Goal: Task Accomplishment & Management: Manage account settings

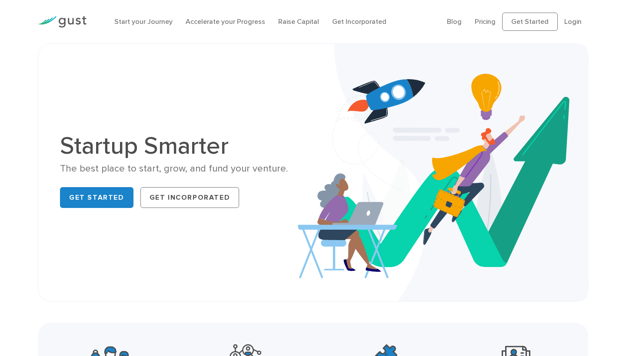
click at [574, 27] on li "Login" at bounding box center [572, 22] width 17 height 10
click at [574, 21] on link "Login" at bounding box center [572, 21] width 17 height 8
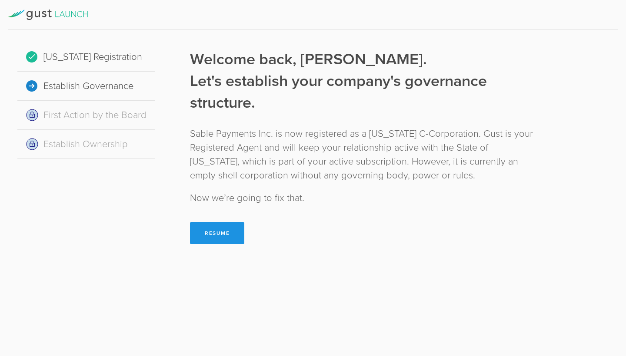
click at [226, 233] on button "Resume" at bounding box center [217, 234] width 54 height 22
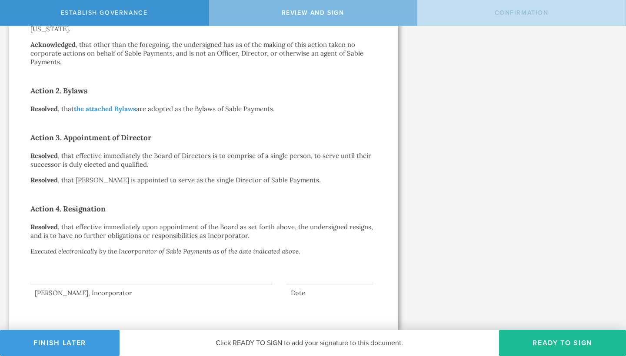
click at [124, 280] on div at bounding box center [151, 267] width 242 height 35
click at [547, 349] on button "Ready to Sign" at bounding box center [562, 343] width 127 height 26
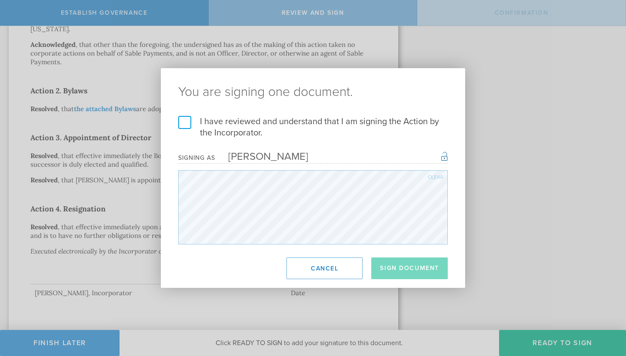
click at [190, 124] on label "I have reviewed and understand that I am signing the Action by the Incorporator." at bounding box center [312, 127] width 269 height 23
click at [0, 0] on input "I have reviewed and understand that I am signing the Action by the Incorporator." at bounding box center [0, 0] width 0 height 0
click at [400, 269] on button "Sign Document" at bounding box center [409, 269] width 76 height 22
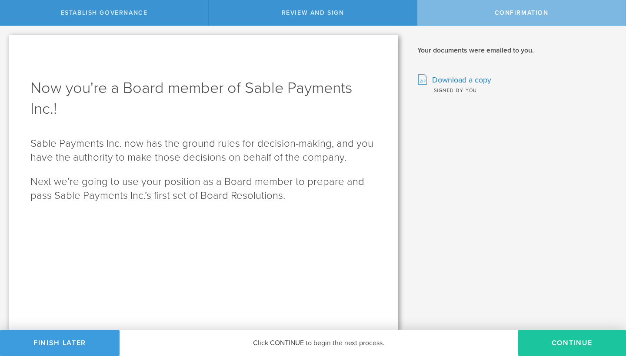
click at [575, 342] on button "Continue" at bounding box center [572, 343] width 108 height 26
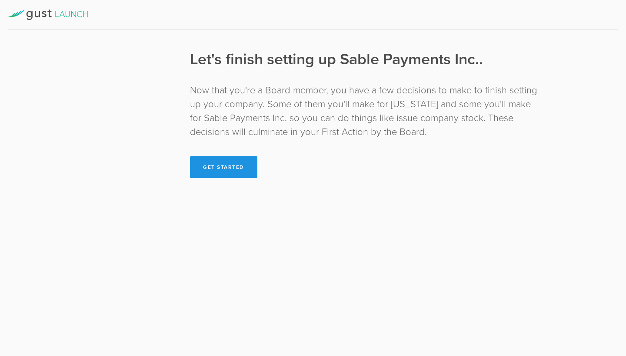
click at [222, 160] on button "Get Started" at bounding box center [223, 167] width 67 height 22
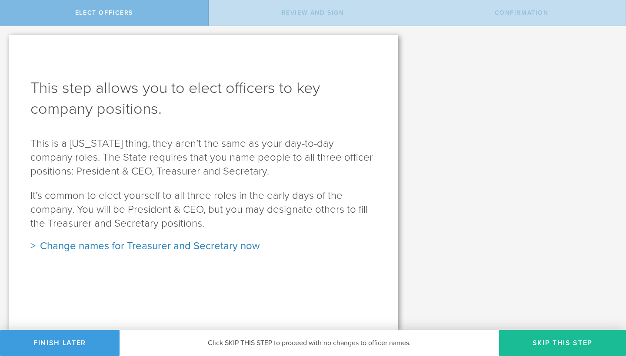
click at [142, 246] on div "Change names for Treasurer and Secretary now" at bounding box center [203, 246] width 346 height 14
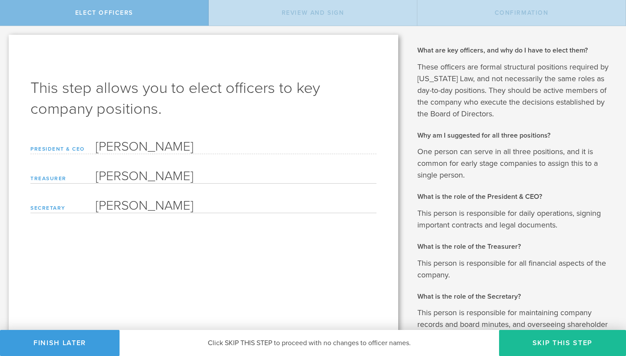
click at [171, 178] on input "[PERSON_NAME]" at bounding box center [236, 174] width 281 height 17
click at [181, 177] on input "[PERSON_NAME]" at bounding box center [236, 174] width 281 height 17
type input "E"
type input "Debji"
type input "Debjit Sarkar"
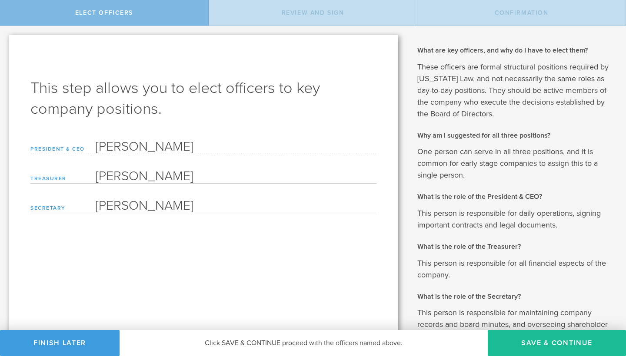
click at [264, 210] on input "[PERSON_NAME]" at bounding box center [236, 204] width 281 height 17
type input "E"
type input "Shahzad Kahn"
click at [552, 349] on button "Save & Continue" at bounding box center [557, 343] width 138 height 26
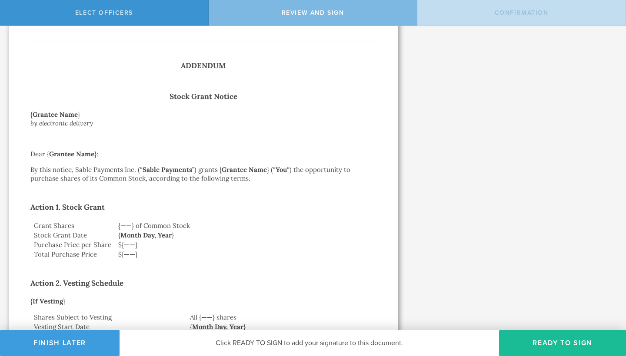
scroll to position [1471, 0]
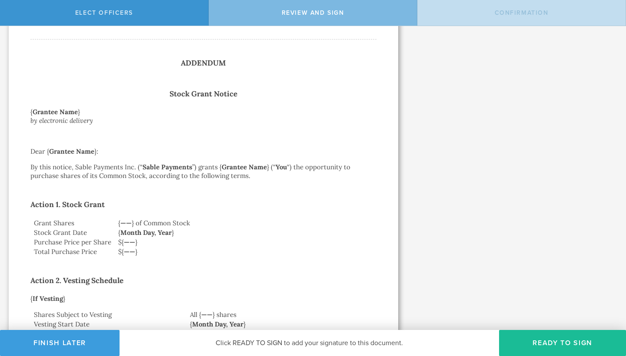
click at [68, 108] on strong "Grantee Name" at bounding box center [55, 112] width 45 height 8
click at [73, 108] on strong "Grantee Name" at bounding box center [55, 112] width 45 height 8
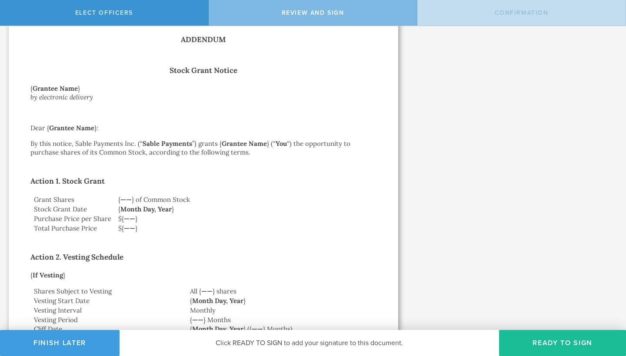
scroll to position [1493, 0]
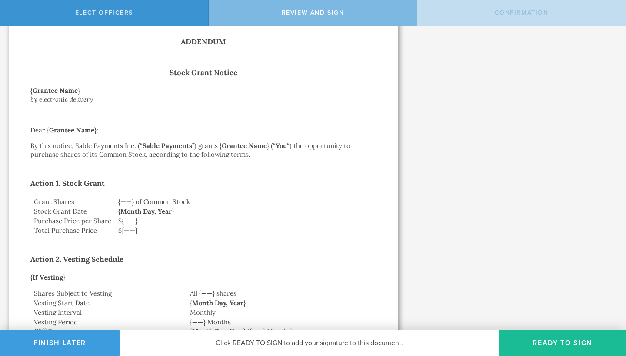
click at [251, 142] on strong "Grantee Name" at bounding box center [244, 146] width 45 height 8
click at [130, 198] on strong "——" at bounding box center [125, 202] width 11 height 8
click at [127, 198] on strong "——" at bounding box center [125, 202] width 11 height 8
click at [155, 198] on td "{ —— } of Common Stock" at bounding box center [246, 202] width 262 height 10
click at [129, 207] on strong "Month Day, Year" at bounding box center [145, 211] width 51 height 8
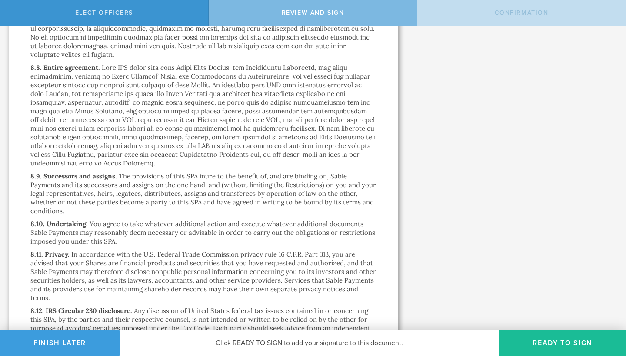
scroll to position [0, 0]
click at [548, 346] on button "Ready to Sign" at bounding box center [562, 343] width 127 height 26
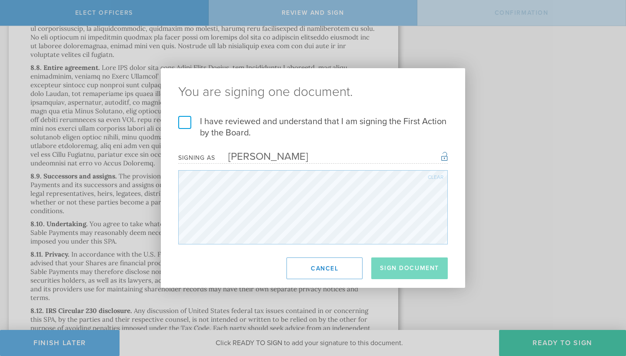
click at [182, 124] on label "I have reviewed and understand that I am signing the First Action by the Board." at bounding box center [312, 127] width 269 height 23
click at [0, 0] on input "I have reviewed and understand that I am signing the First Action by the Board." at bounding box center [0, 0] width 0 height 0
click at [406, 268] on button "Sign Document" at bounding box center [409, 269] width 76 height 22
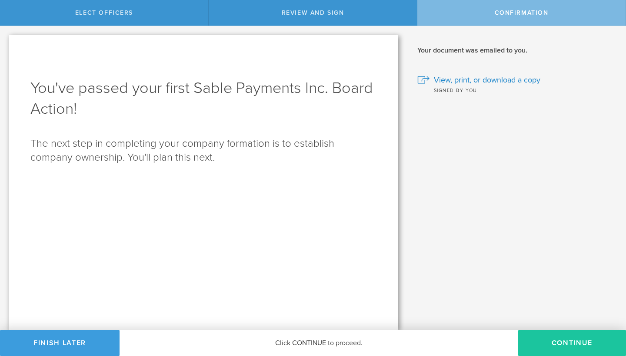
click at [576, 349] on button "Continue" at bounding box center [572, 343] width 108 height 26
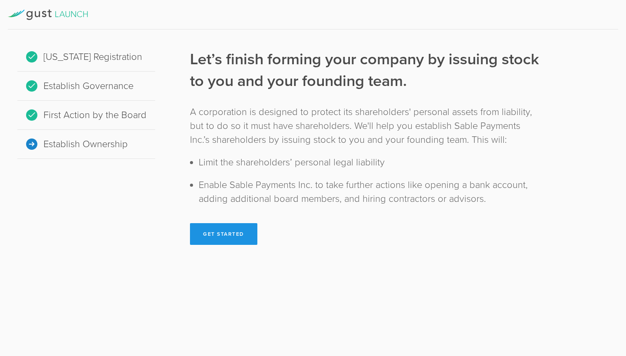
click at [227, 238] on button "Get Started" at bounding box center [223, 234] width 67 height 22
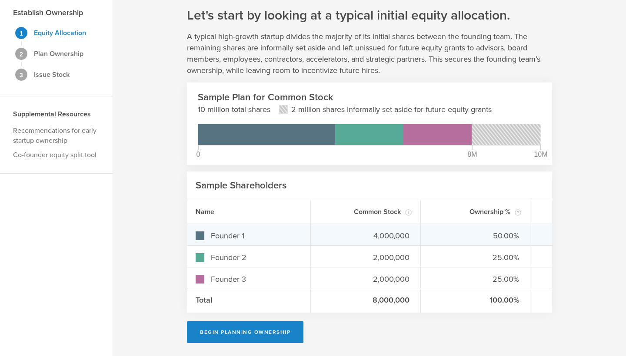
scroll to position [32, 0]
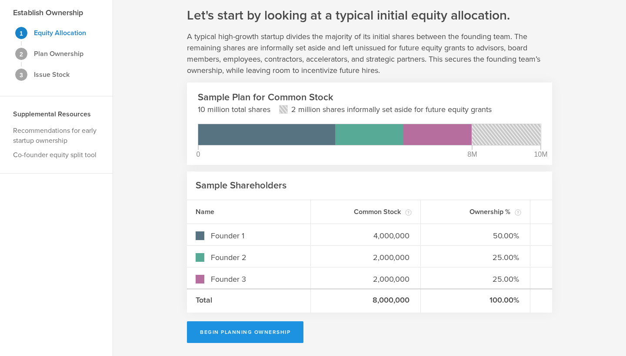
click at [266, 334] on button "Begin Planning Ownership" at bounding box center [245, 333] width 116 height 22
type input "[PERSON_NAME]"
type input "-"
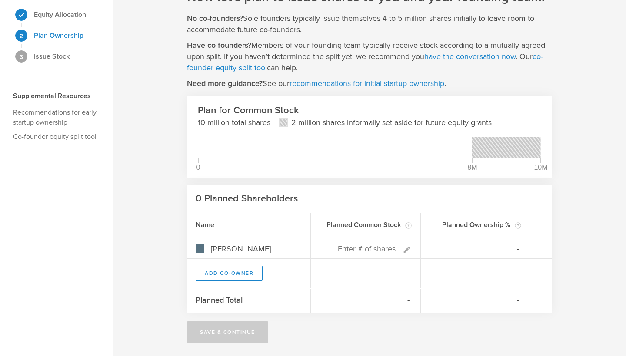
scroll to position [50, 0]
drag, startPoint x: 472, startPoint y: 163, endPoint x: 432, endPoint y: 161, distance: 39.2
click at [432, 161] on div "Plan for Common Stock 10 million total shares 2 million shares informally set a…" at bounding box center [369, 141] width 343 height 74
click at [483, 170] on div "Plan for Common Stock 10 million total shares 2 million shares informally set a…" at bounding box center [369, 141] width 343 height 74
click at [389, 170] on div "Plan for Common Stock 10 million total shares 2 million shares informally set a…" at bounding box center [369, 141] width 343 height 74
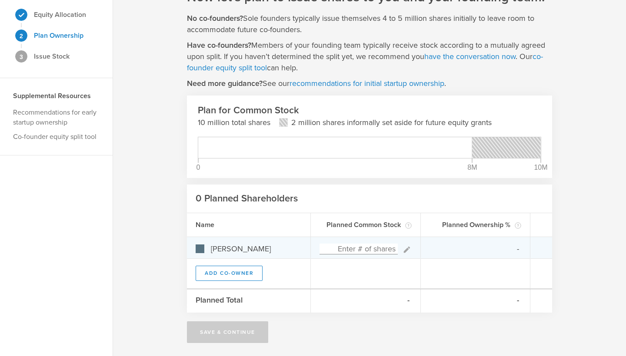
type input "0"
click at [371, 249] on input at bounding box center [358, 249] width 78 height 11
type input "10,000,000"
type input "100.00%"
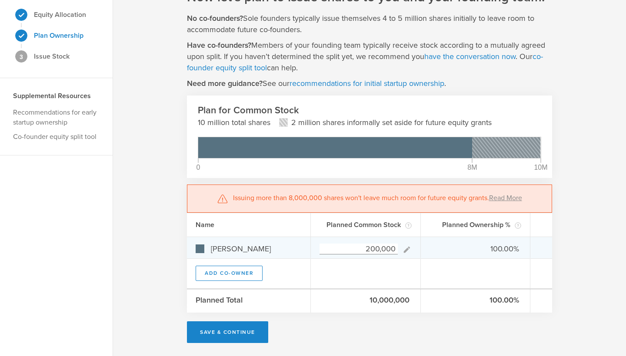
type input "2,000,000"
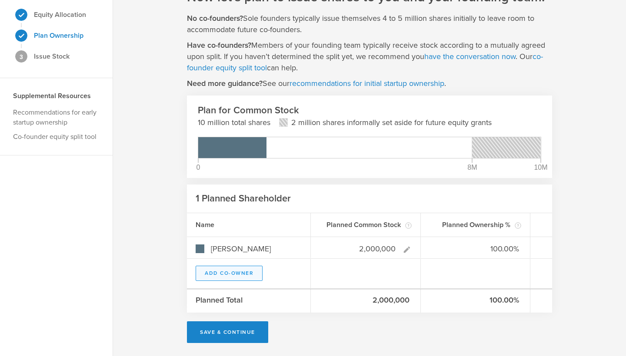
click at [237, 270] on button "Add Co-Owner" at bounding box center [229, 273] width 67 height 15
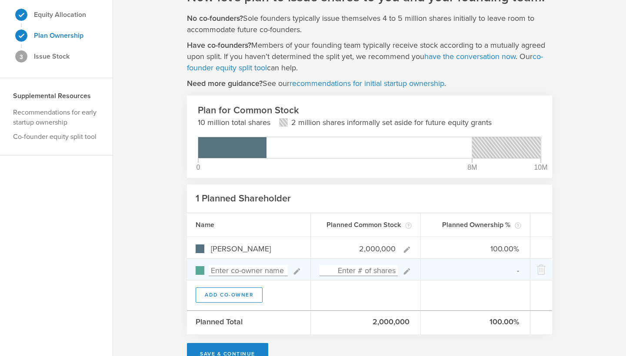
click at [259, 270] on input at bounding box center [248, 271] width 79 height 11
type input "Shahza"
type input "0.00%"
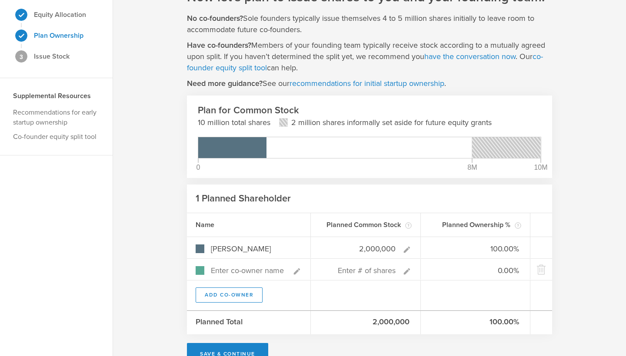
type input "[PERSON_NAME]"
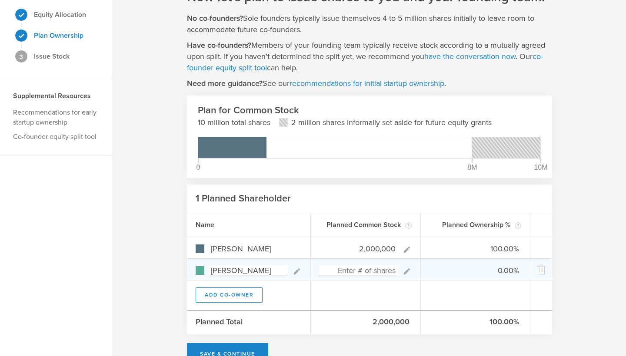
click at [378, 273] on input at bounding box center [358, 271] width 78 height 11
type input "2,000,000"
type input "50.00%"
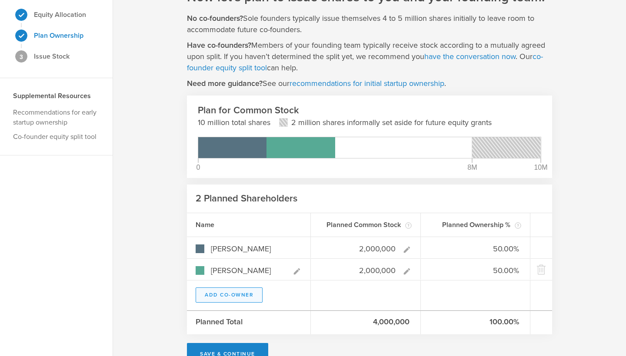
click at [230, 299] on button "Add Co-Owner" at bounding box center [229, 295] width 67 height 15
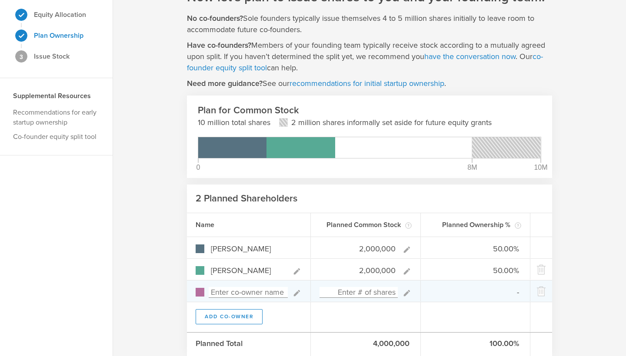
click at [248, 294] on input at bounding box center [248, 292] width 79 height 11
type input "d"
type input "Debjit Sakar"
type input "0.00%"
type input "Debjit Sakar"
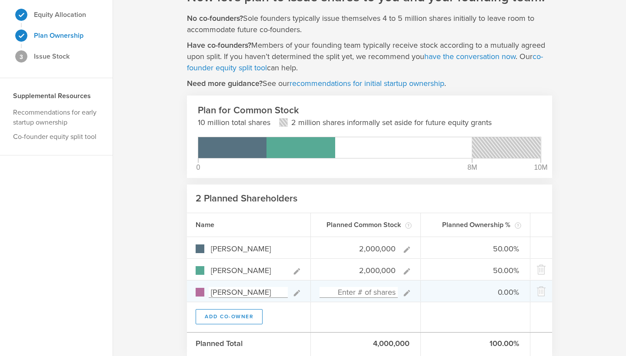
click at [370, 293] on input at bounding box center [358, 292] width 78 height 11
type input "2,000"
type input "49.98%"
type input "0.05%"
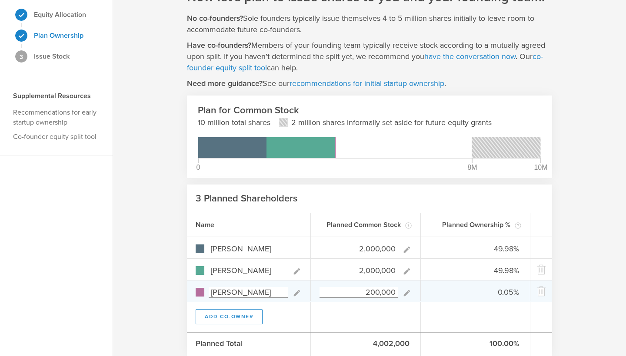
type input "2,000,000"
type input "33.33%"
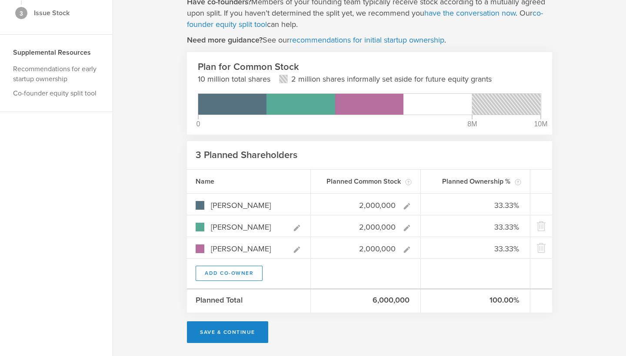
scroll to position [94, 0]
click at [236, 331] on button "Save & Continue" at bounding box center [227, 333] width 81 height 22
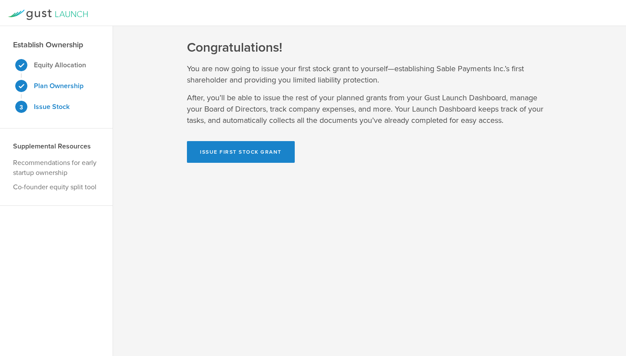
click at [54, 83] on strong "Plan Ownership" at bounding box center [59, 86] width 50 height 9
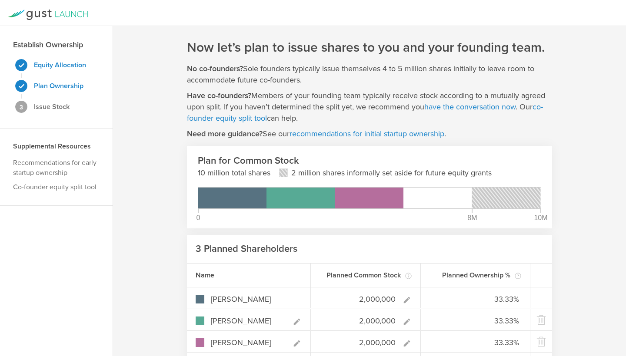
click at [61, 67] on strong "Equity Allocation" at bounding box center [60, 65] width 52 height 9
type input "Founder 1"
type input "4,000,000"
type input "50.00%"
type input "Founder 2"
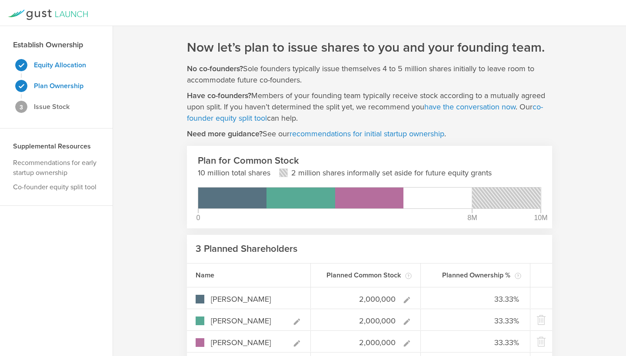
type input "25.00%"
type input "Founder 3"
type input "25.00%"
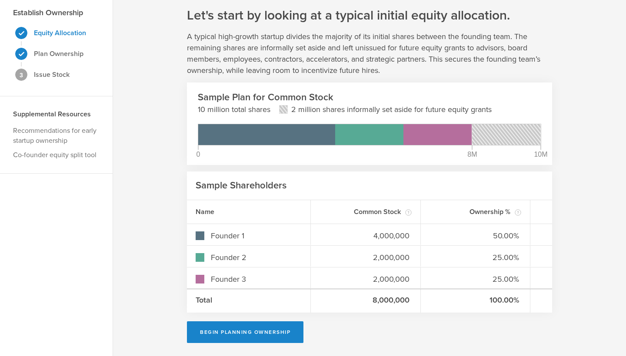
scroll to position [32, 0]
click at [71, 54] on strong "Plan Ownership" at bounding box center [59, 54] width 50 height 9
type input "[PERSON_NAME]"
type input "2,000,000"
type input "33.33%"
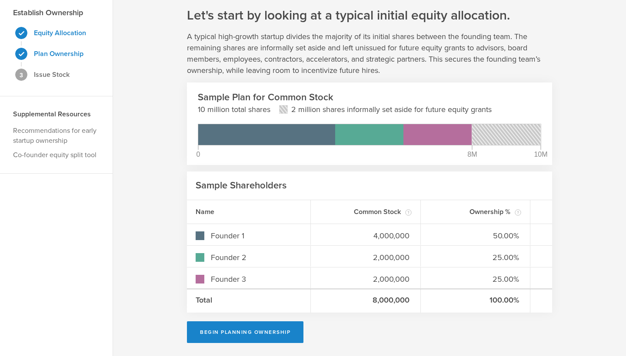
type input "[PERSON_NAME]"
type input "33.33%"
type input "Debjit Sakar"
type input "33.33%"
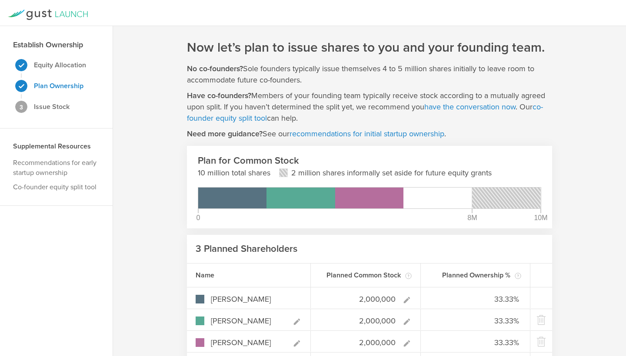
scroll to position [0, 0]
click at [58, 107] on strong "Issue Stock" at bounding box center [52, 107] width 36 height 9
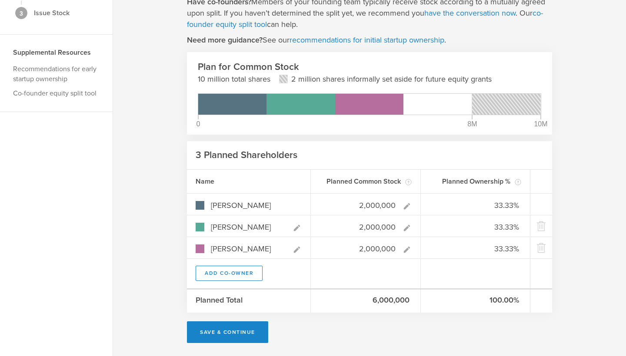
scroll to position [94, 0]
click at [249, 328] on button "Save & Continue" at bounding box center [227, 333] width 81 height 22
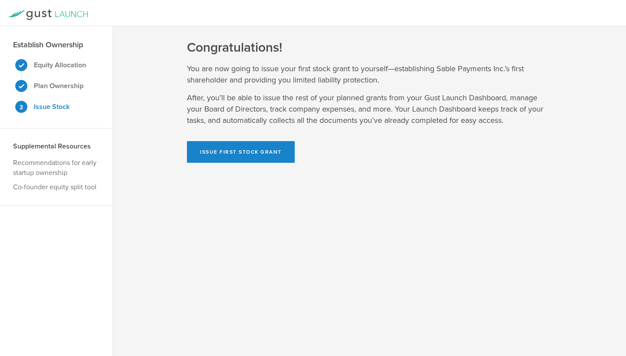
scroll to position [0, 0]
click at [226, 158] on button "Issue First Stock Grant" at bounding box center [241, 152] width 108 height 22
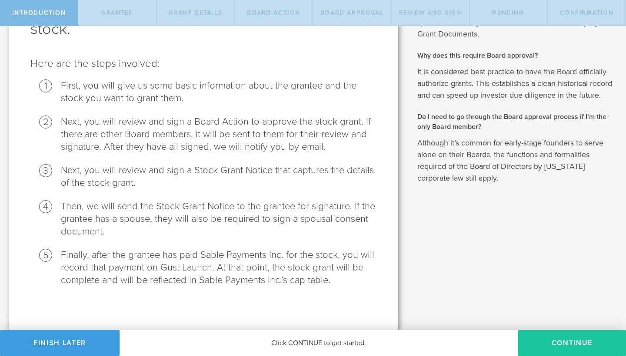
click at [572, 344] on button "Continue" at bounding box center [572, 343] width 108 height 26
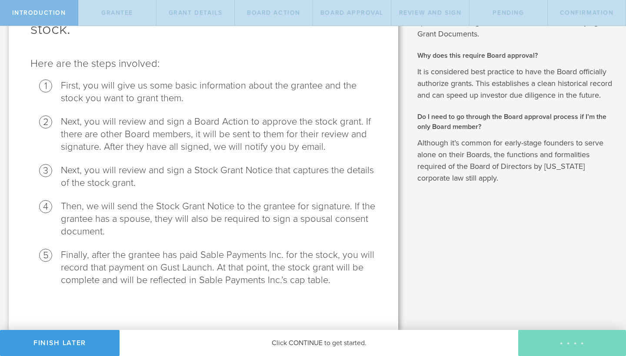
radio input "true"
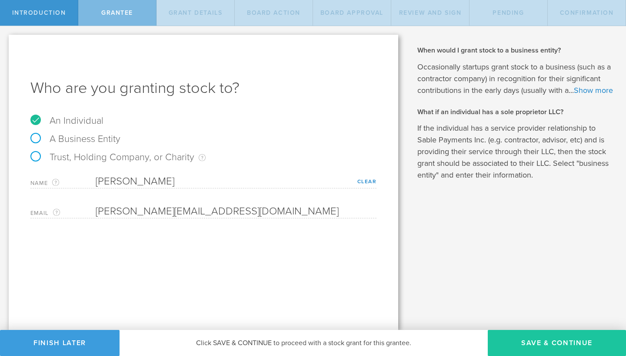
click at [543, 344] on button "Save & Continue" at bounding box center [557, 343] width 138 height 26
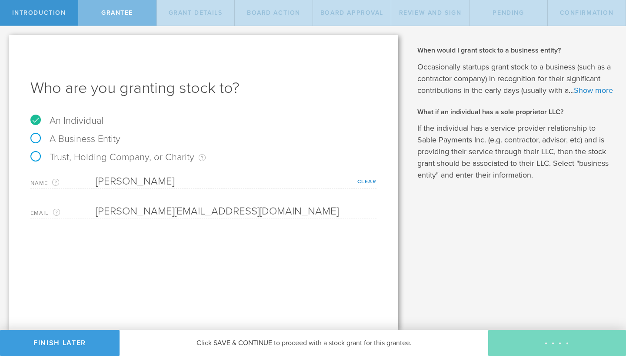
type input "2,000,000"
type input "48"
type input "12"
select select "none"
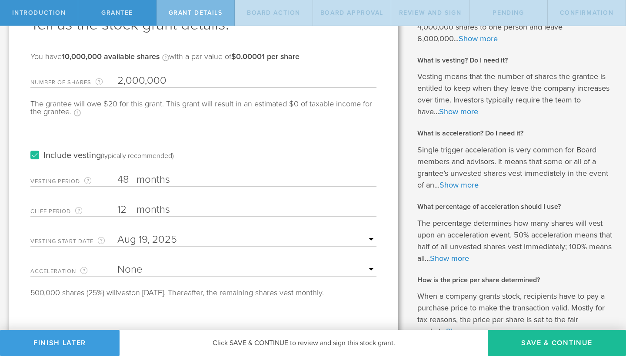
scroll to position [64, 0]
click at [124, 178] on input "48" at bounding box center [246, 179] width 259 height 13
click at [236, 170] on div "Vesting Period The total number of months until vesting is complete. 48 months …" at bounding box center [203, 177] width 346 height 18
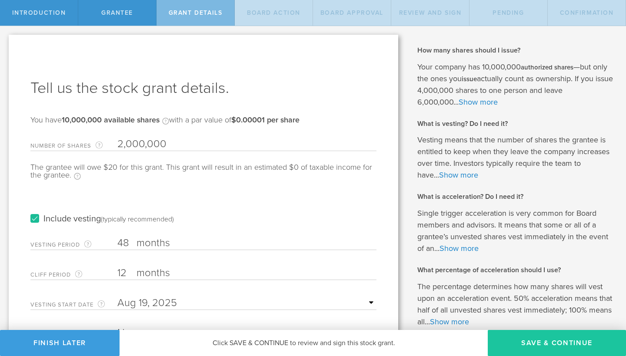
scroll to position [0, 0]
click at [544, 347] on button "Save & Continue" at bounding box center [557, 343] width 138 height 26
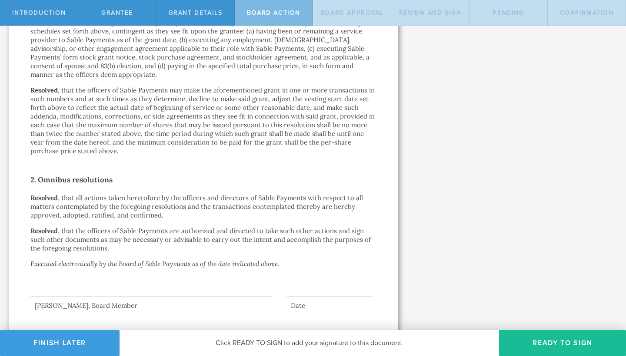
scroll to position [503, 0]
click at [546, 346] on button "Ready to Sign" at bounding box center [562, 343] width 127 height 26
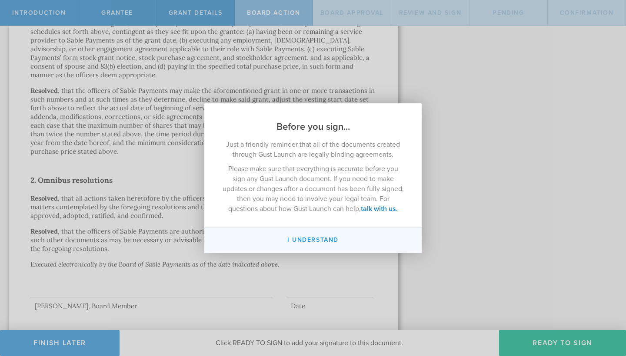
click at [320, 239] on button "I understand" at bounding box center [312, 241] width 217 height 26
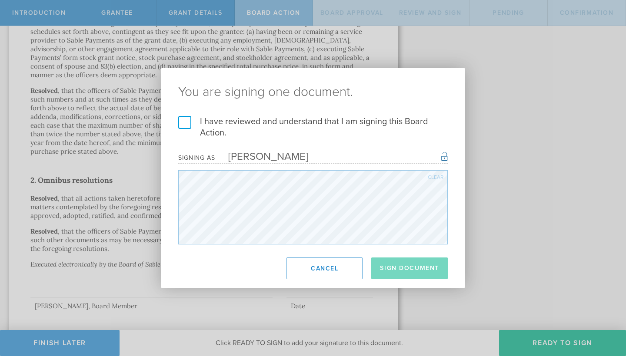
click at [182, 125] on label "I have reviewed and understand that I am signing this Board Action." at bounding box center [312, 127] width 269 height 23
click at [0, 0] on input "I have reviewed and understand that I am signing this Board Action." at bounding box center [0, 0] width 0 height 0
click at [393, 274] on button "Sign Document" at bounding box center [409, 269] width 76 height 22
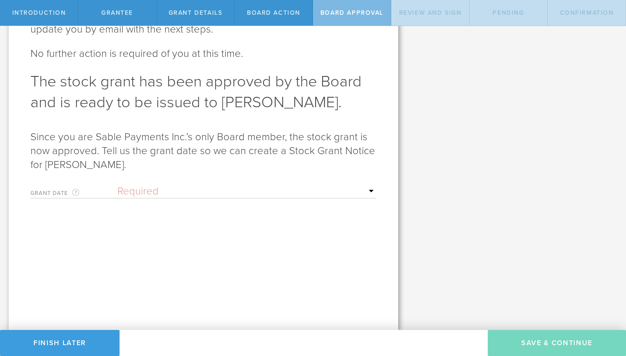
scroll to position [0, 0]
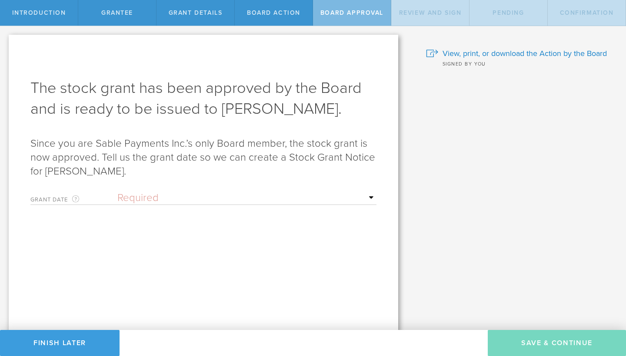
select select "uponGranteeSignature"
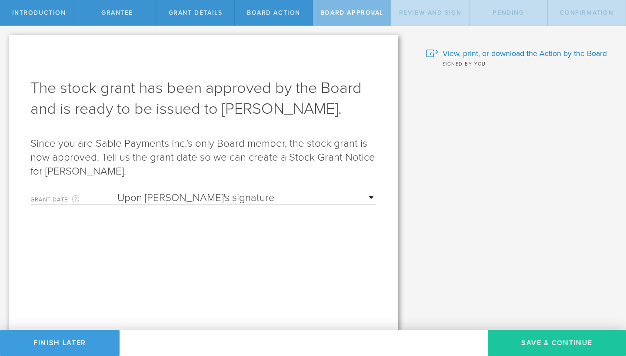
click at [541, 343] on button "Save & Continue" at bounding box center [557, 343] width 138 height 26
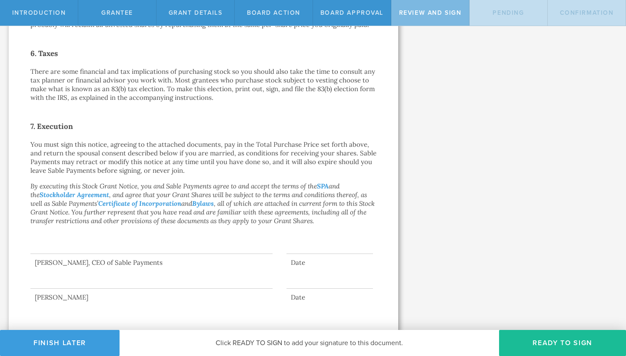
scroll to position [591, 0]
click at [160, 245] on div at bounding box center [151, 237] width 242 height 35
click at [246, 248] on div at bounding box center [151, 237] width 242 height 35
click at [570, 337] on button "Ready to Sign" at bounding box center [562, 343] width 127 height 26
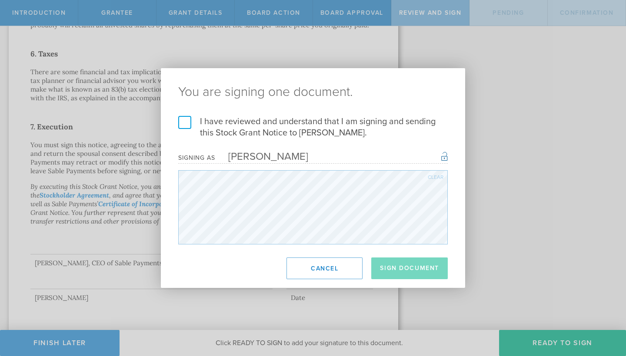
click at [186, 123] on label "I have reviewed and understand that I am signing and sending this Stock Grant N…" at bounding box center [312, 127] width 269 height 23
click at [0, 0] on input "I have reviewed and understand that I am signing and sending this Stock Grant N…" at bounding box center [0, 0] width 0 height 0
click at [404, 273] on button "Sign Document" at bounding box center [409, 269] width 76 height 22
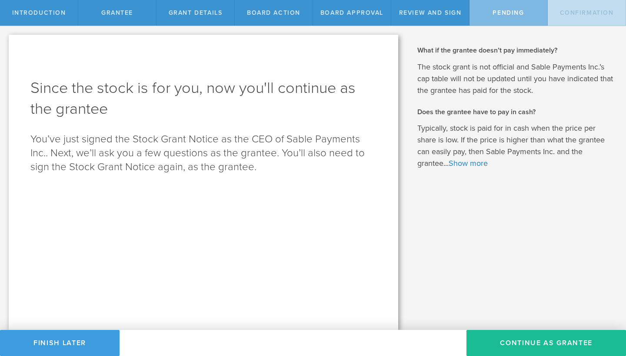
scroll to position [0, 0]
click at [532, 345] on button "Continue as Grantee" at bounding box center [546, 343] width 160 height 26
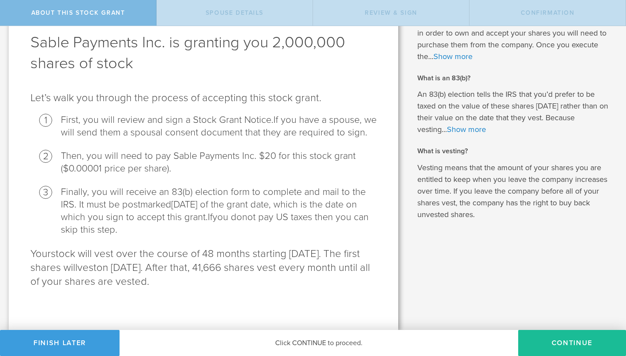
scroll to position [46, 0]
click at [582, 348] on button "CONTINUE" at bounding box center [572, 343] width 108 height 26
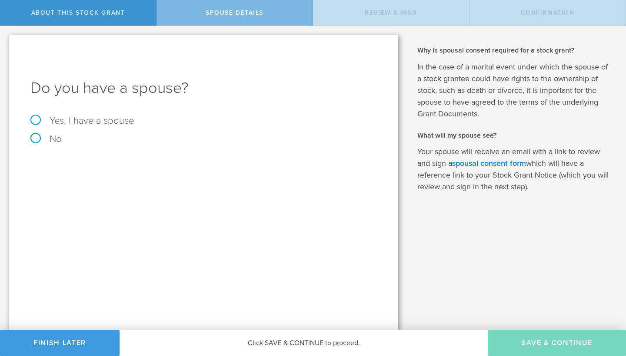
scroll to position [0, 0]
click at [39, 120] on label "Yes, I have a spouse" at bounding box center [203, 121] width 346 height 10
click at [6, 40] on input "Yes, I have a spouse" at bounding box center [3, 33] width 6 height 14
radio input "true"
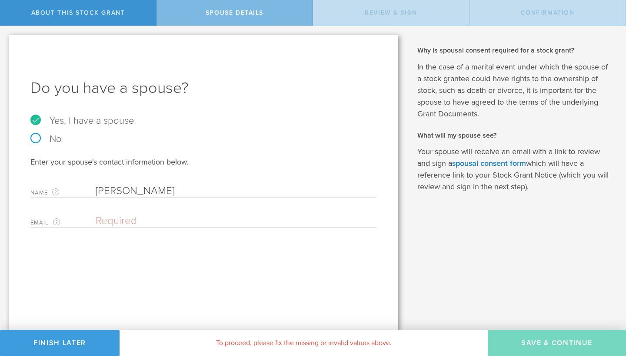
type input "[PERSON_NAME]"
click at [219, 225] on input "[EMAIL_ADDRESS]" at bounding box center [234, 221] width 276 height 13
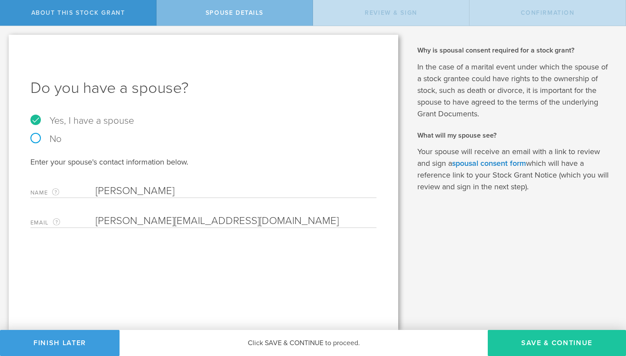
type input "[PERSON_NAME][EMAIL_ADDRESS][DOMAIN_NAME]"
click at [552, 343] on button "Save & Continue" at bounding box center [557, 343] width 138 height 26
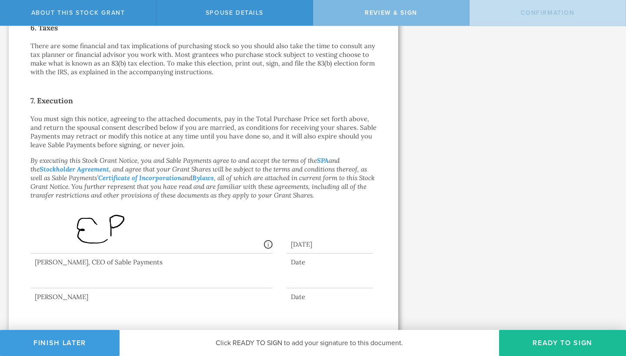
scroll to position [617, 0]
click at [579, 341] on button "Ready to Sign" at bounding box center [562, 343] width 127 height 26
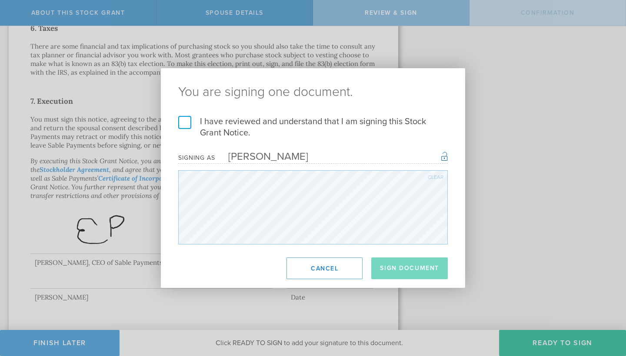
click at [189, 124] on label "I have reviewed and understand that I am signing this Stock Grant Notice." at bounding box center [312, 127] width 269 height 23
click at [0, 0] on input "I have reviewed and understand that I am signing this Stock Grant Notice." at bounding box center [0, 0] width 0 height 0
click at [395, 267] on button "Sign Document" at bounding box center [409, 269] width 76 height 22
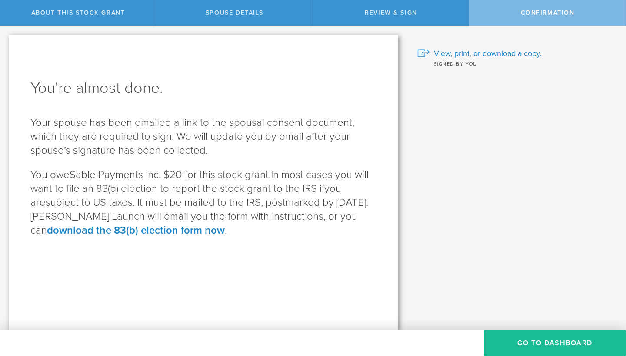
scroll to position [0, 0]
click at [552, 350] on button "Go to Dashboard" at bounding box center [555, 343] width 142 height 26
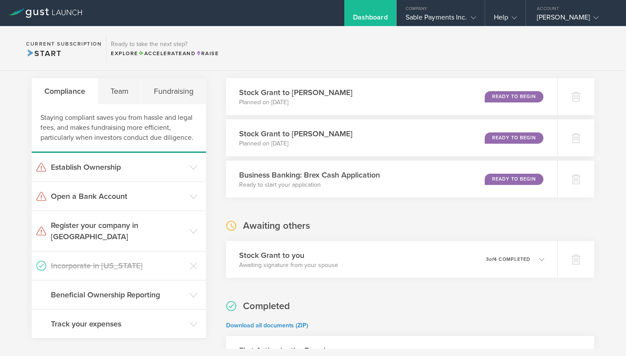
scroll to position [21, 0]
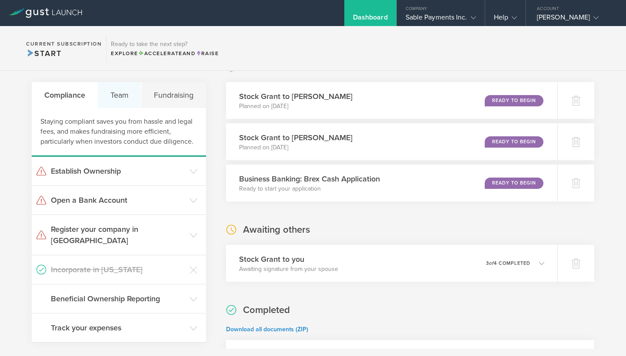
click at [123, 91] on div "Team" at bounding box center [119, 95] width 43 height 26
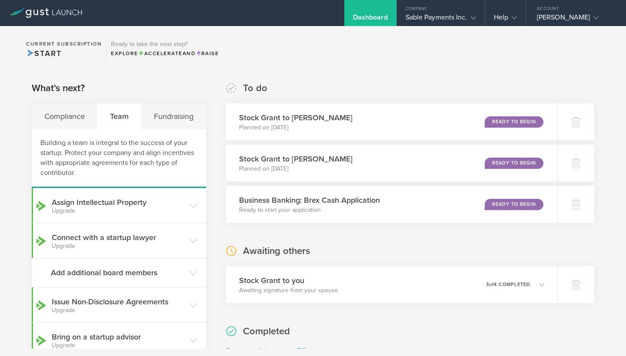
scroll to position [0, 0]
click at [467, 20] on gust-icon at bounding box center [471, 17] width 9 height 9
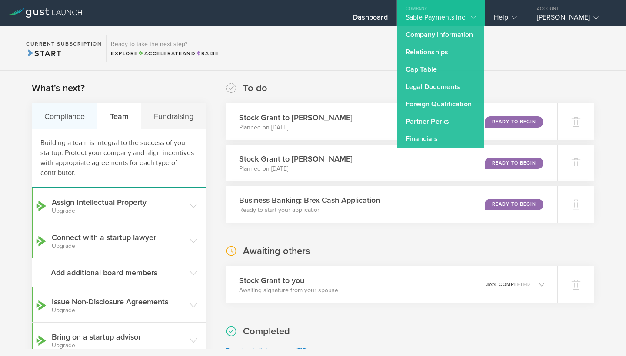
click at [74, 117] on div "Compliance" at bounding box center [65, 116] width 66 height 26
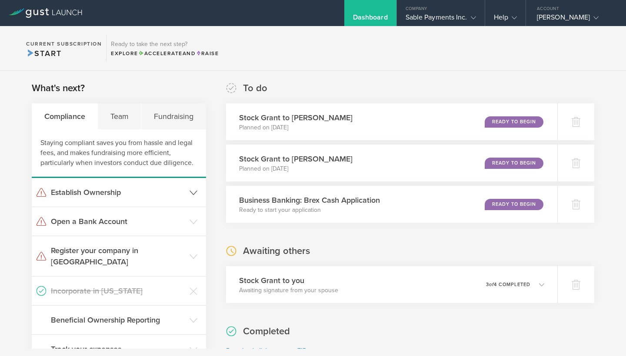
click at [194, 190] on icon at bounding box center [194, 193] width 8 height 8
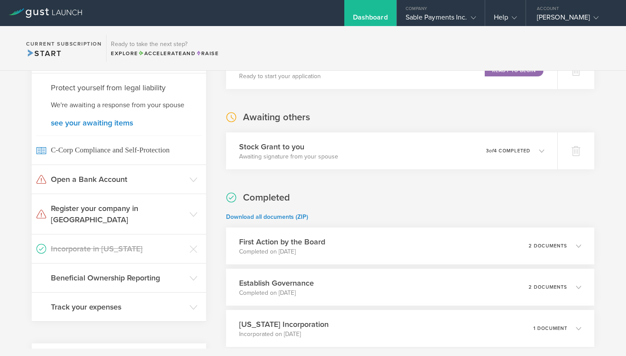
scroll to position [134, 0]
click at [193, 210] on icon at bounding box center [194, 214] width 8 height 8
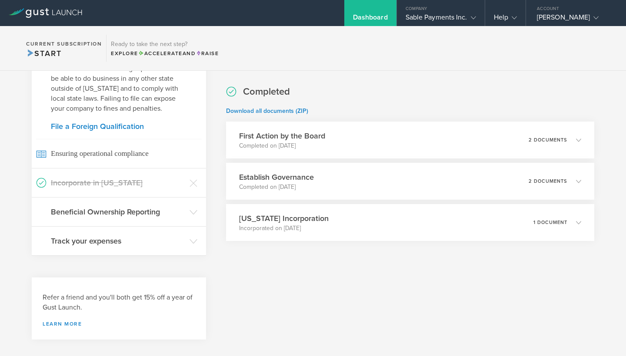
scroll to position [239, 0]
click at [193, 209] on icon at bounding box center [194, 213] width 8 height 8
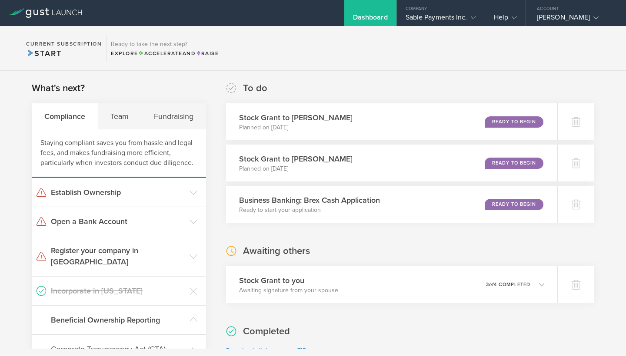
scroll to position [0, 0]
click at [124, 116] on div "Team" at bounding box center [119, 116] width 43 height 26
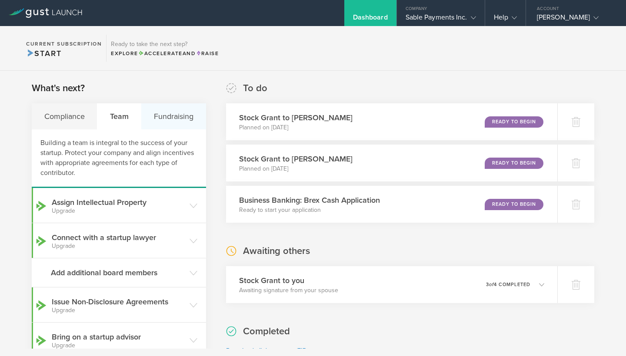
click at [170, 117] on div "Fundraising" at bounding box center [173, 116] width 64 height 26
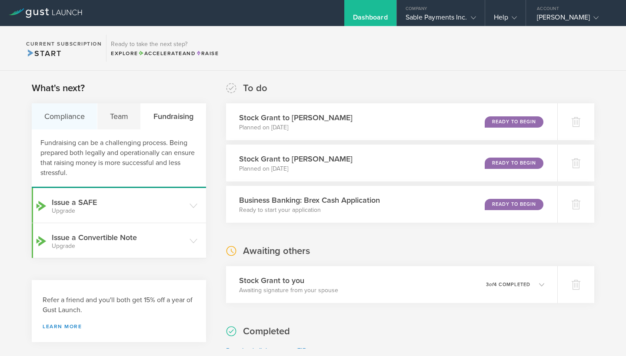
click at [72, 118] on div "Compliance" at bounding box center [65, 116] width 66 height 26
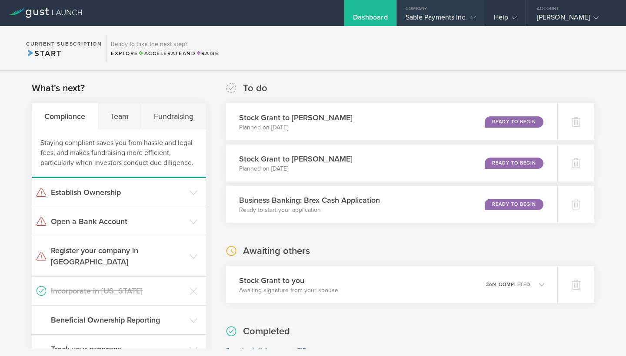
click at [470, 17] on gust-icon at bounding box center [471, 17] width 9 height 9
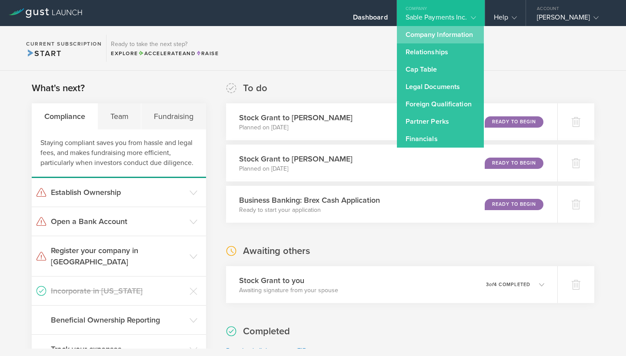
click at [456, 33] on link "Company Information" at bounding box center [440, 34] width 87 height 17
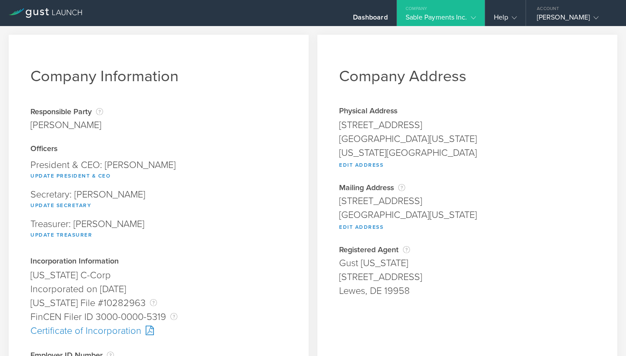
scroll to position [1, 0]
click at [86, 205] on button "Update Secretary" at bounding box center [60, 205] width 61 height 10
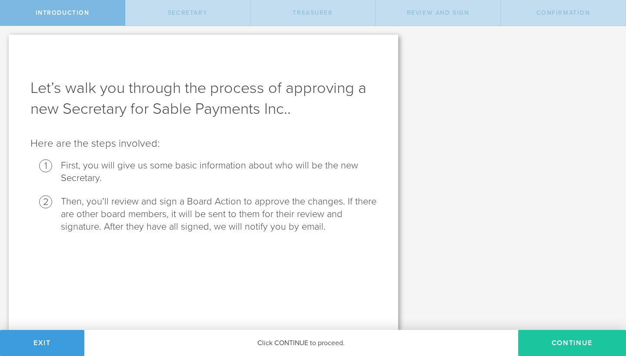
click at [567, 343] on button "Continue" at bounding box center [572, 343] width 108 height 26
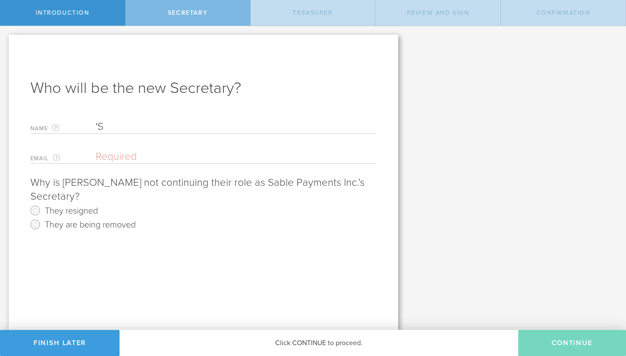
type input "'"
type input "[PERSON_NAME]"
type input "[PERSON_NAME][EMAIL_ADDRESS][DOMAIN_NAME]"
type input "[EMAIL_ADDRESS][DOMAIN_NAME]"
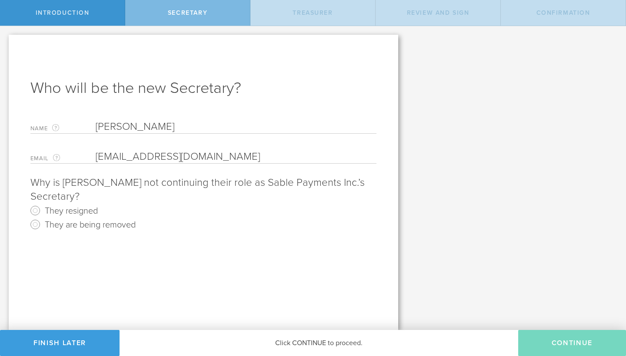
click at [33, 224] on input "They are being removed" at bounding box center [35, 225] width 14 height 14
radio input "true"
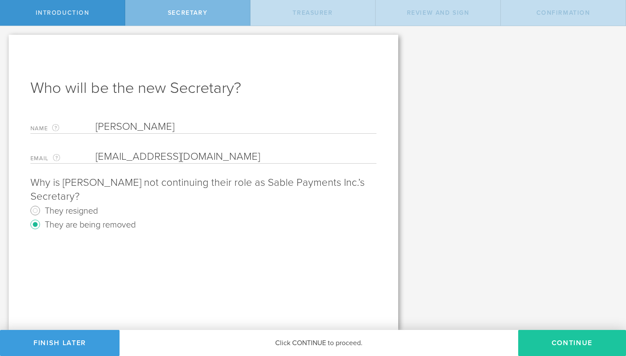
click at [579, 343] on button "Continue" at bounding box center [572, 343] width 108 height 26
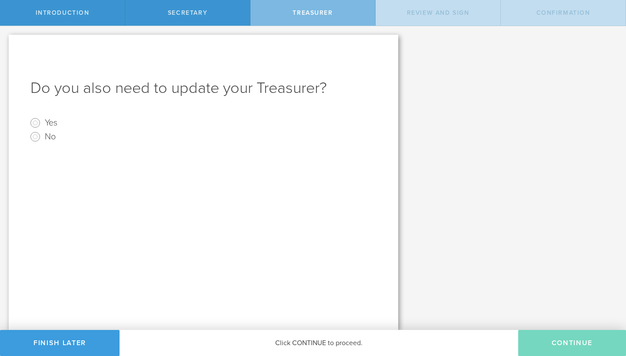
click at [37, 138] on input "No" at bounding box center [35, 137] width 14 height 14
radio input "true"
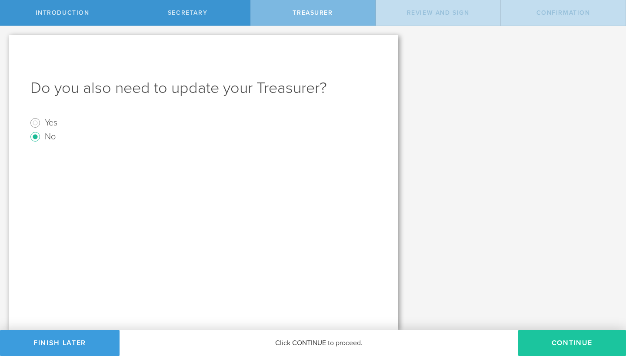
click at [565, 355] on button "Continue" at bounding box center [572, 343] width 108 height 26
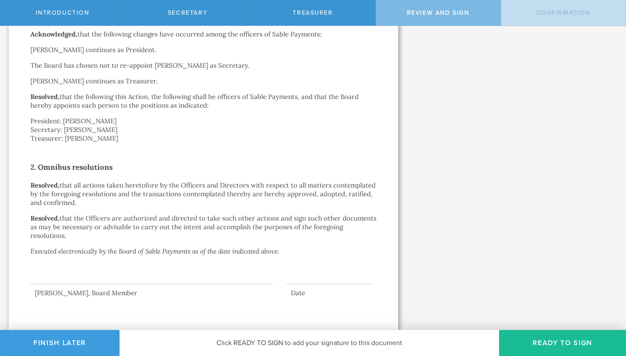
scroll to position [239, 0]
click at [559, 340] on button "Ready to Sign" at bounding box center [562, 343] width 127 height 26
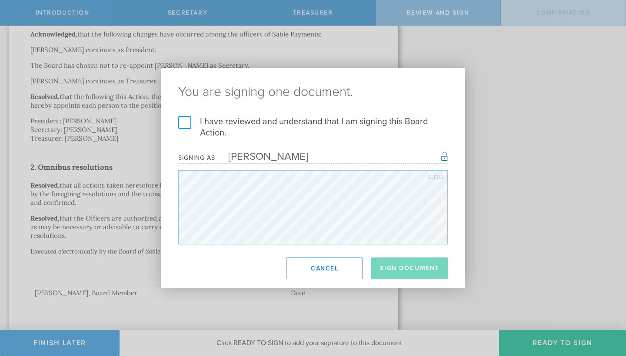
click at [189, 124] on label "I have reviewed and understand that I am signing this Board Action." at bounding box center [312, 127] width 269 height 23
click at [0, 0] on input "I have reviewed and understand that I am signing this Board Action." at bounding box center [0, 0] width 0 height 0
click at [404, 264] on button "Sign Document" at bounding box center [409, 269] width 76 height 22
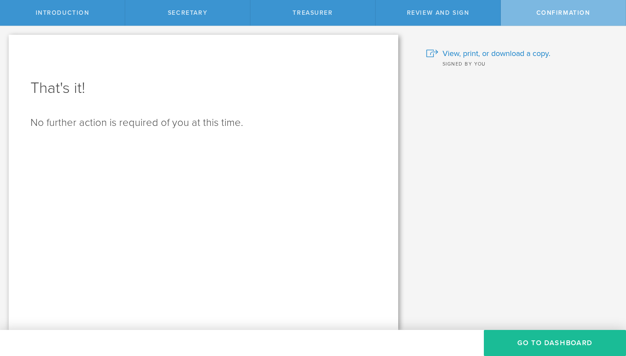
scroll to position [0, 0]
click at [296, 12] on span "Treasurer" at bounding box center [313, 12] width 40 height 7
click at [312, 17] on div "Treasurer" at bounding box center [312, 13] width 125 height 26
click at [192, 10] on span "Secretary" at bounding box center [188, 12] width 40 height 7
click at [80, 7] on div "Introduction" at bounding box center [62, 13] width 125 height 26
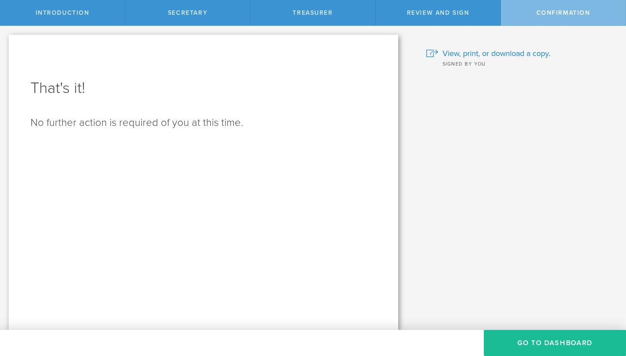
click at [80, 14] on span "Introduction" at bounding box center [63, 12] width 54 height 7
click at [564, 347] on button "Go To Dashboard" at bounding box center [555, 343] width 142 height 26
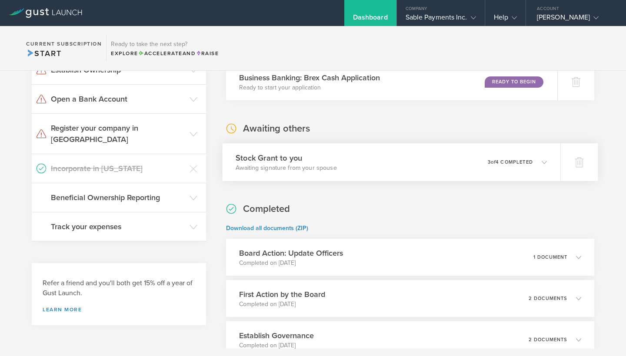
scroll to position [126, 0]
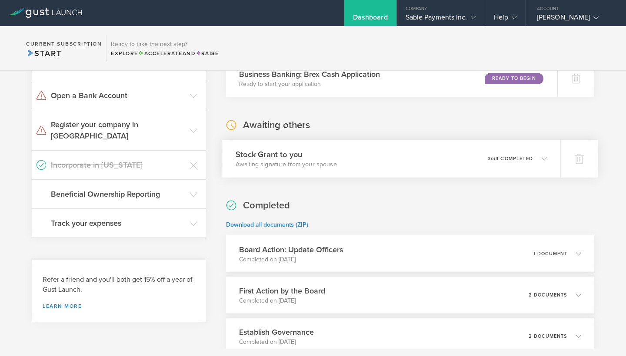
click at [547, 159] on div "Stock Grant to you Awaiting signature from your spouse 0 undeliverable 3 of 4 c…" at bounding box center [391, 159] width 338 height 38
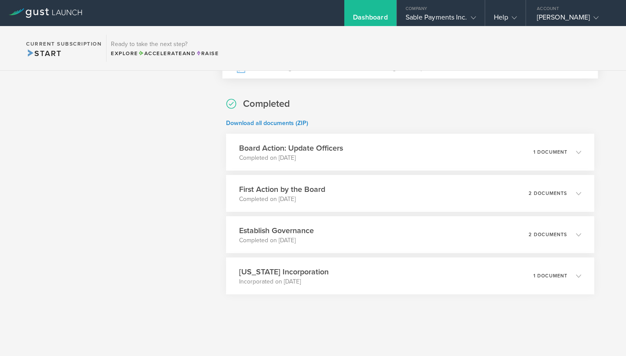
scroll to position [484, 0]
click at [582, 194] on icon at bounding box center [581, 193] width 5 height 5
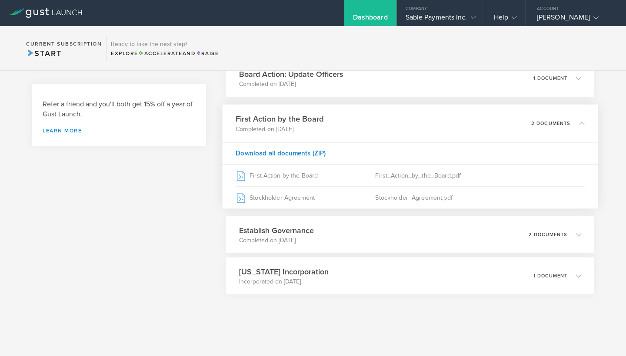
scroll to position [302, 0]
click at [581, 235] on polyline at bounding box center [581, 234] width 5 height 3
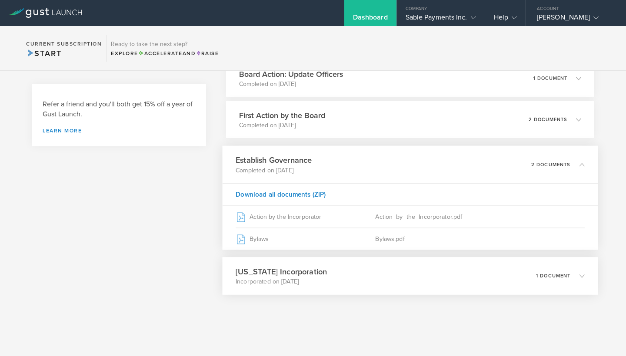
click at [583, 278] on icon at bounding box center [581, 275] width 5 height 5
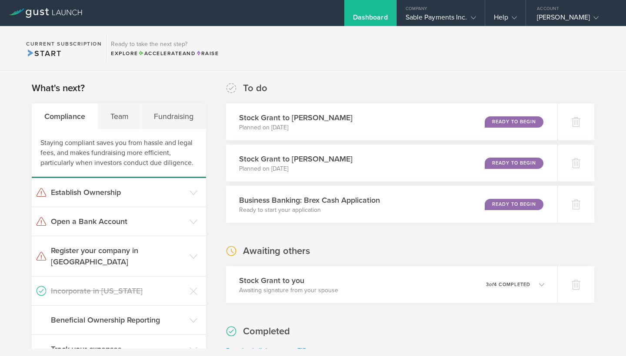
scroll to position [0, 0]
